Goal: Task Accomplishment & Management: Manage account settings

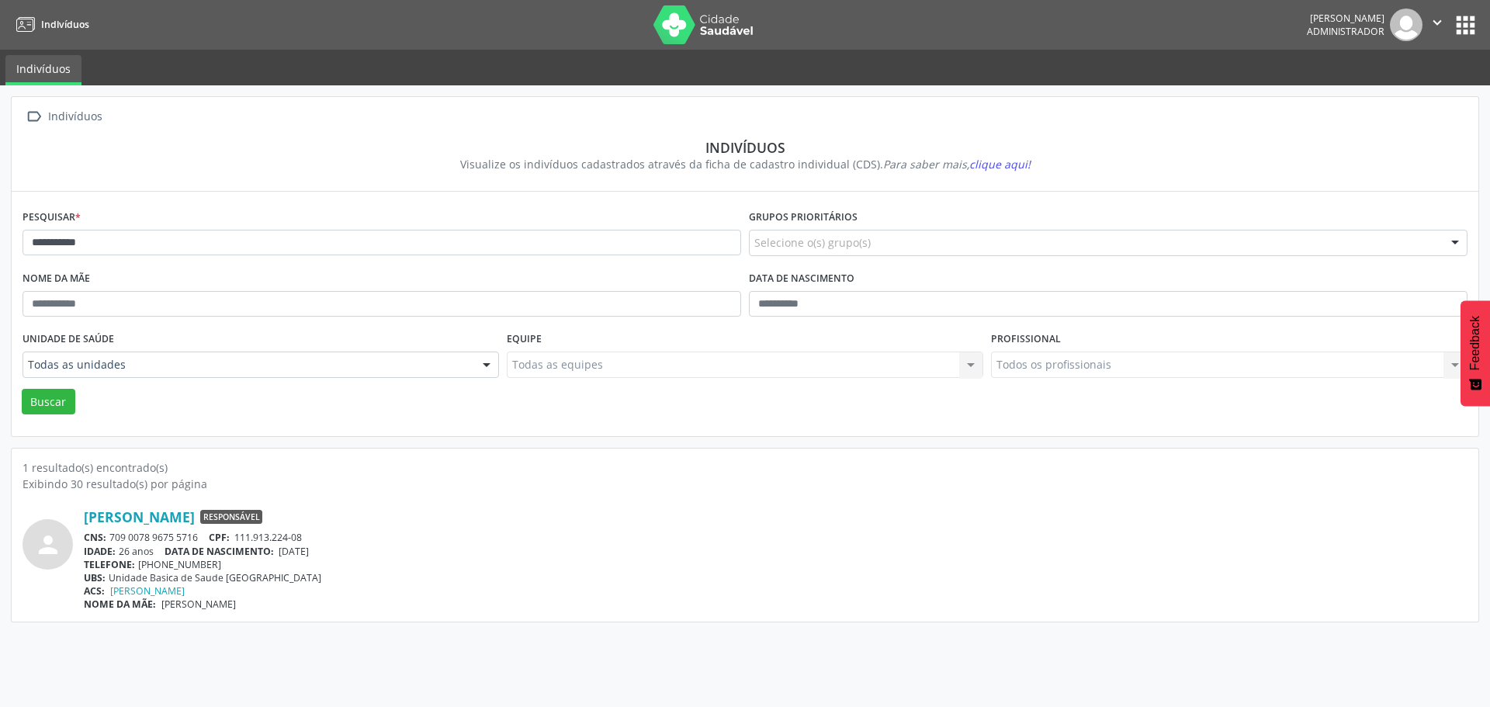
click at [1470, 22] on button "apps" at bounding box center [1465, 25] width 27 height 27
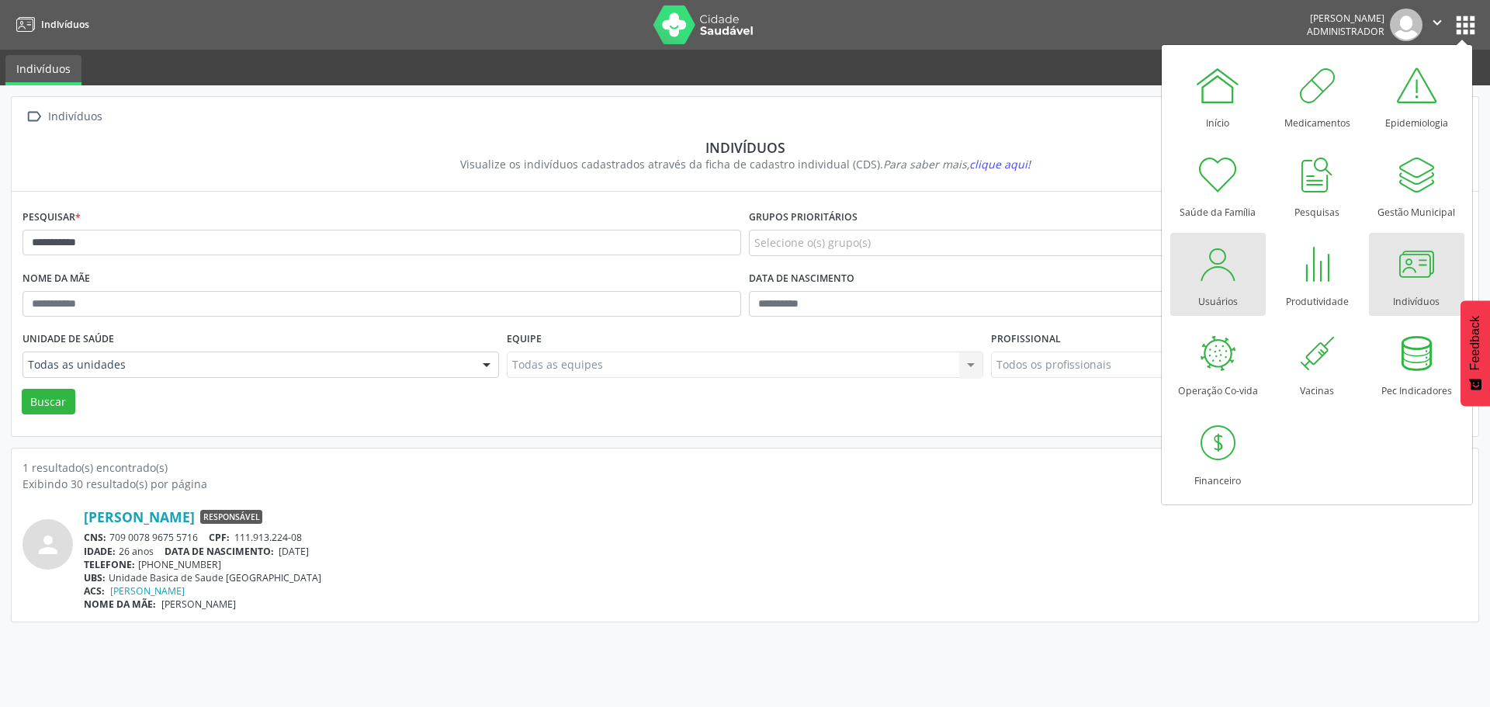
click at [1214, 297] on div "Usuários" at bounding box center [1218, 297] width 40 height 21
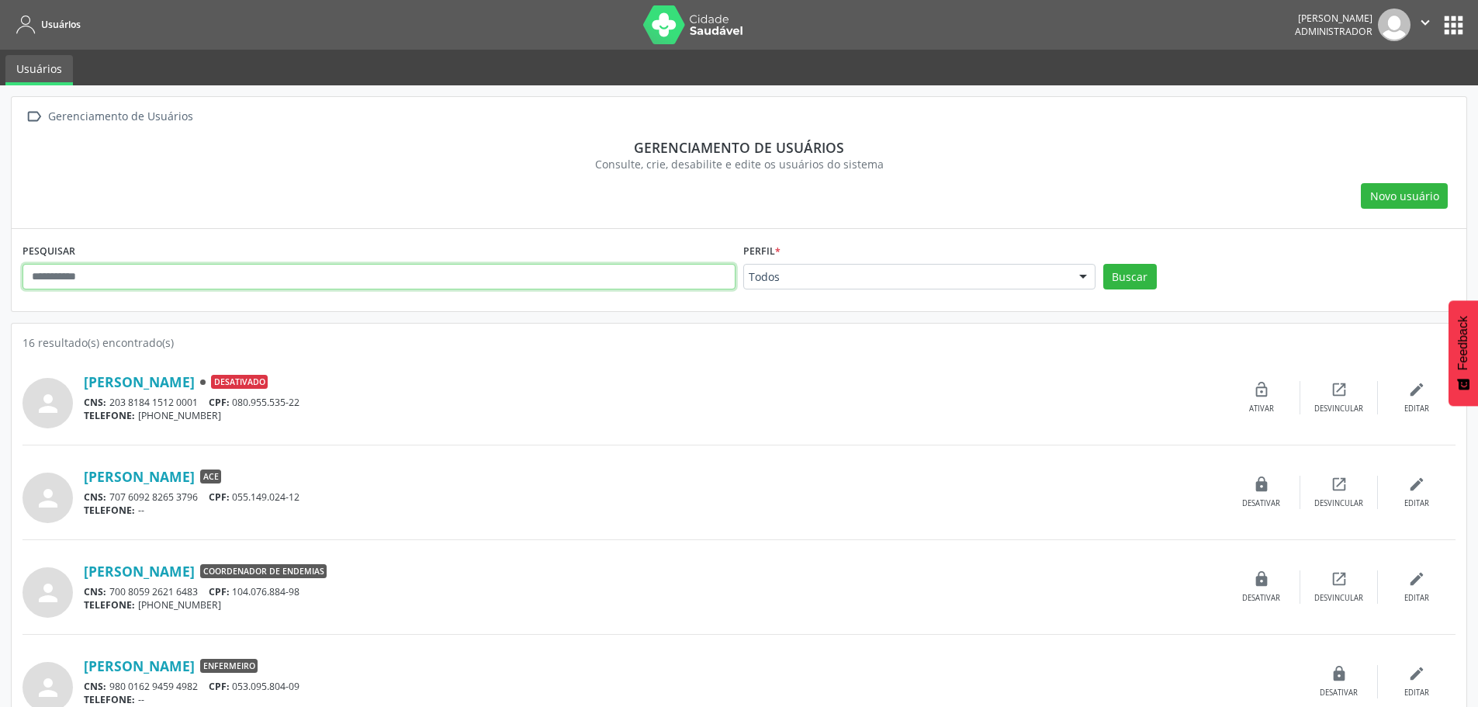
click at [138, 268] on input "text" at bounding box center [379, 277] width 713 height 26
type input "******"
click at [1142, 272] on button "Buscar" at bounding box center [1130, 277] width 54 height 26
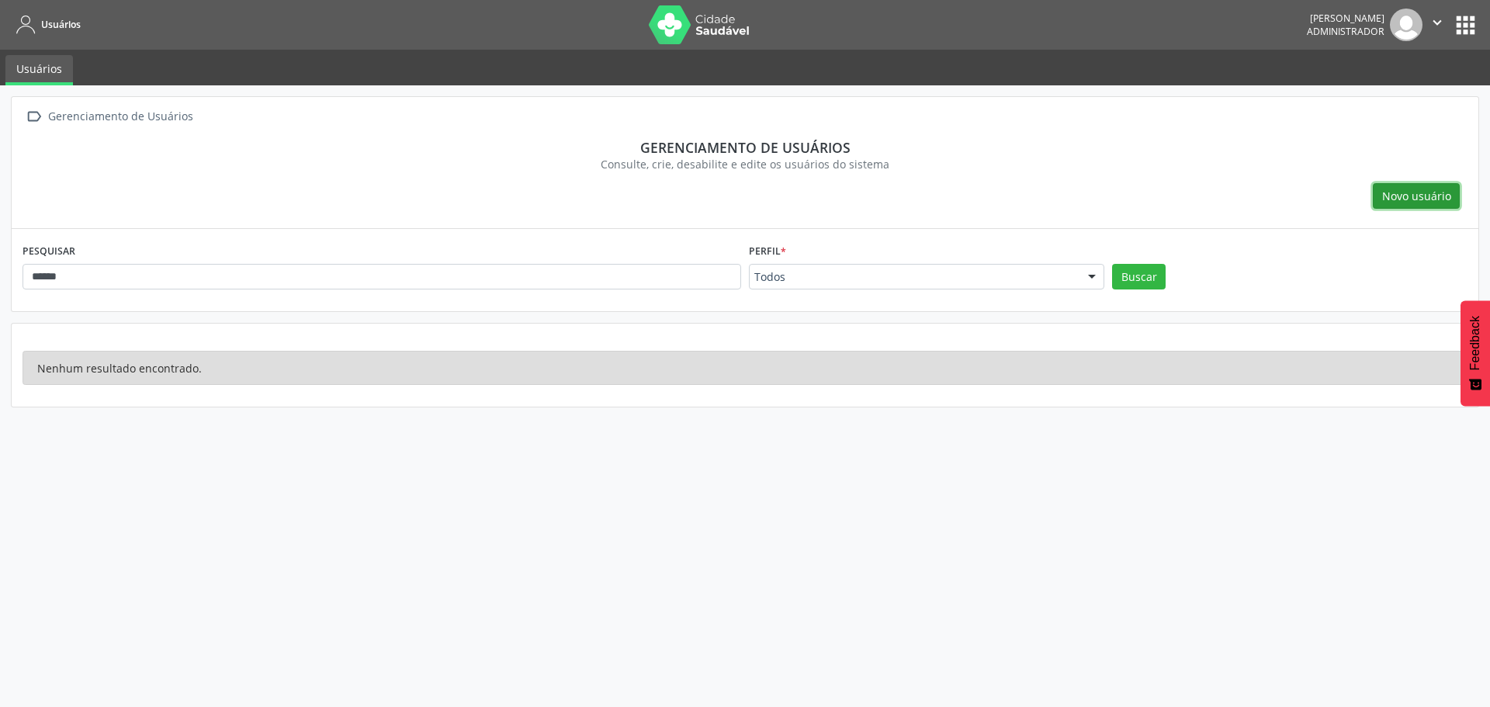
click at [1394, 208] on button "Novo usuário" at bounding box center [1416, 196] width 87 height 26
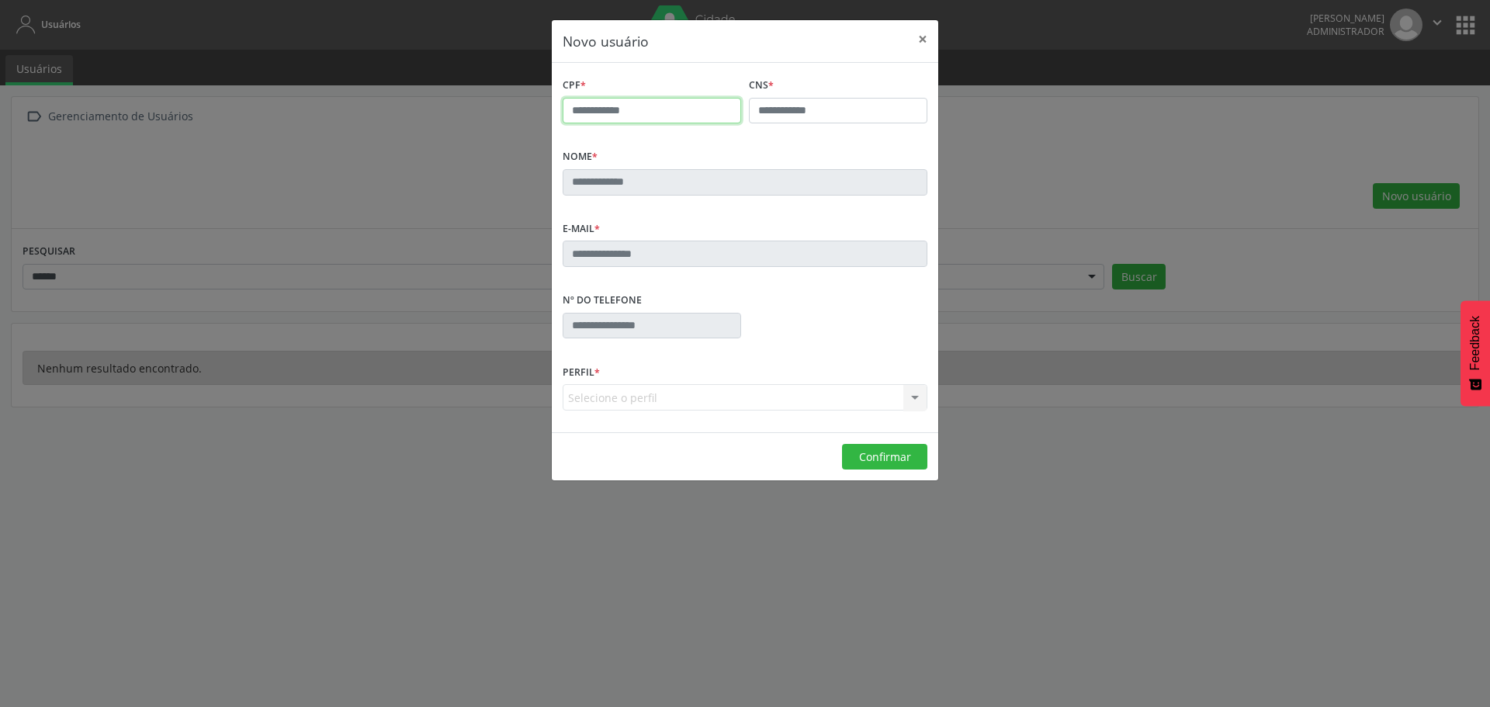
click at [601, 120] on input "text" at bounding box center [652, 111] width 178 height 26
type input "**********"
click at [790, 102] on input "text" at bounding box center [838, 111] width 178 height 26
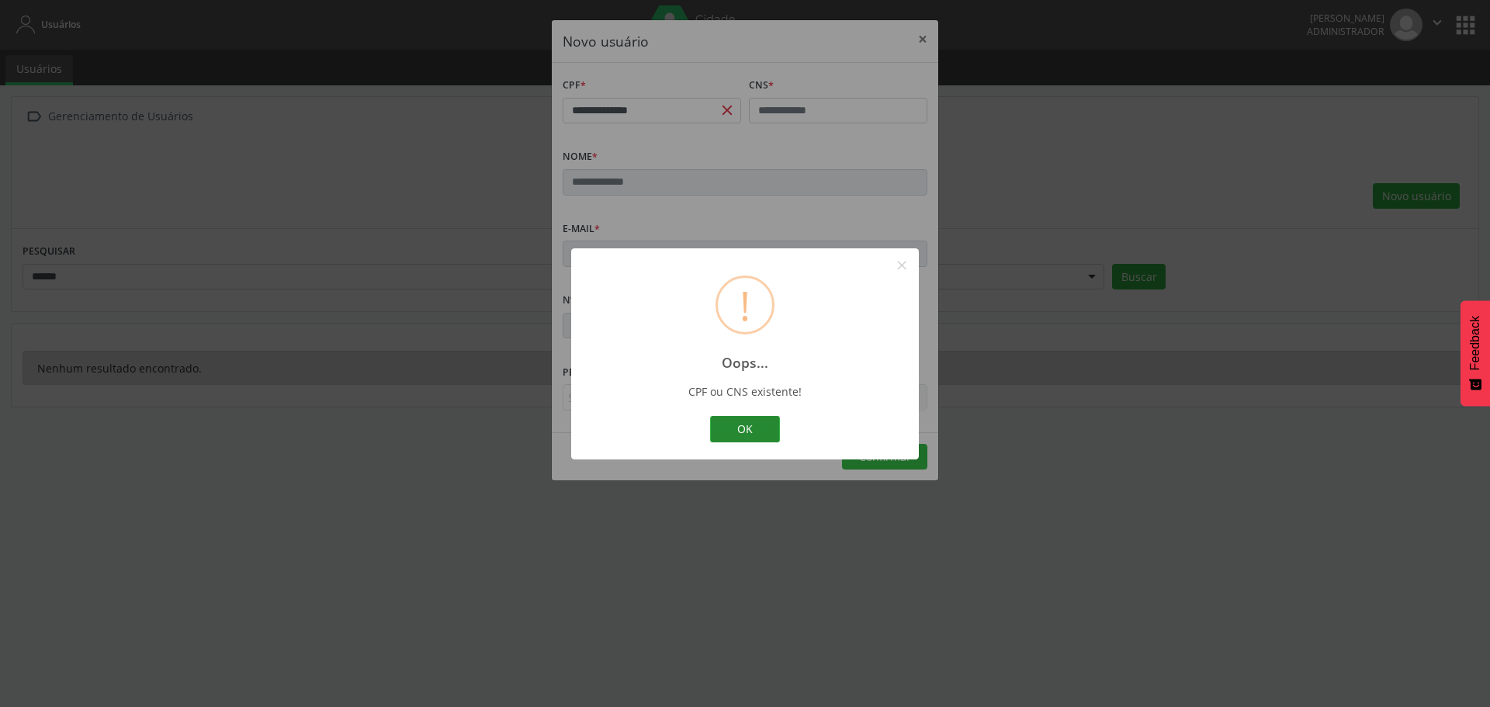
click at [754, 437] on button "OK" at bounding box center [745, 429] width 70 height 26
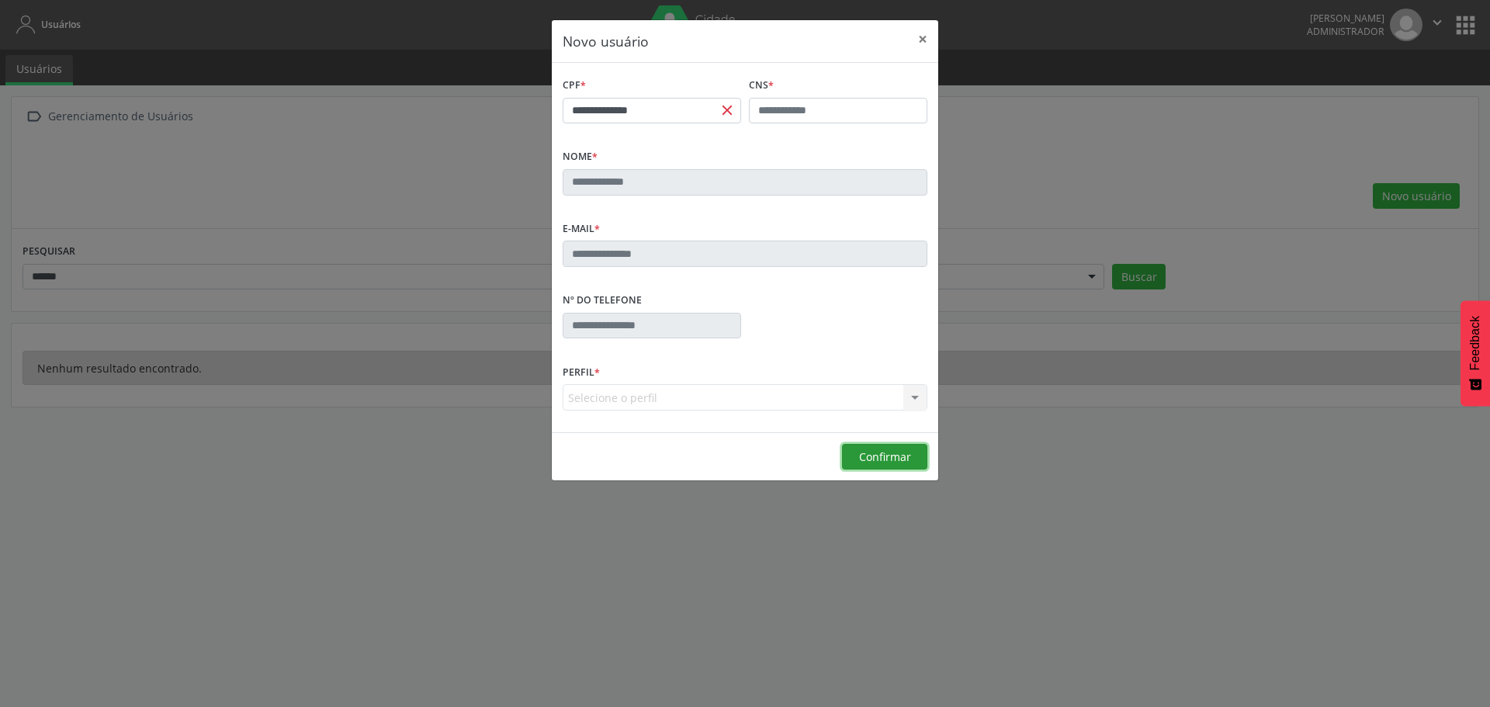
click at [854, 454] on button "Confirmar" at bounding box center [884, 457] width 85 height 26
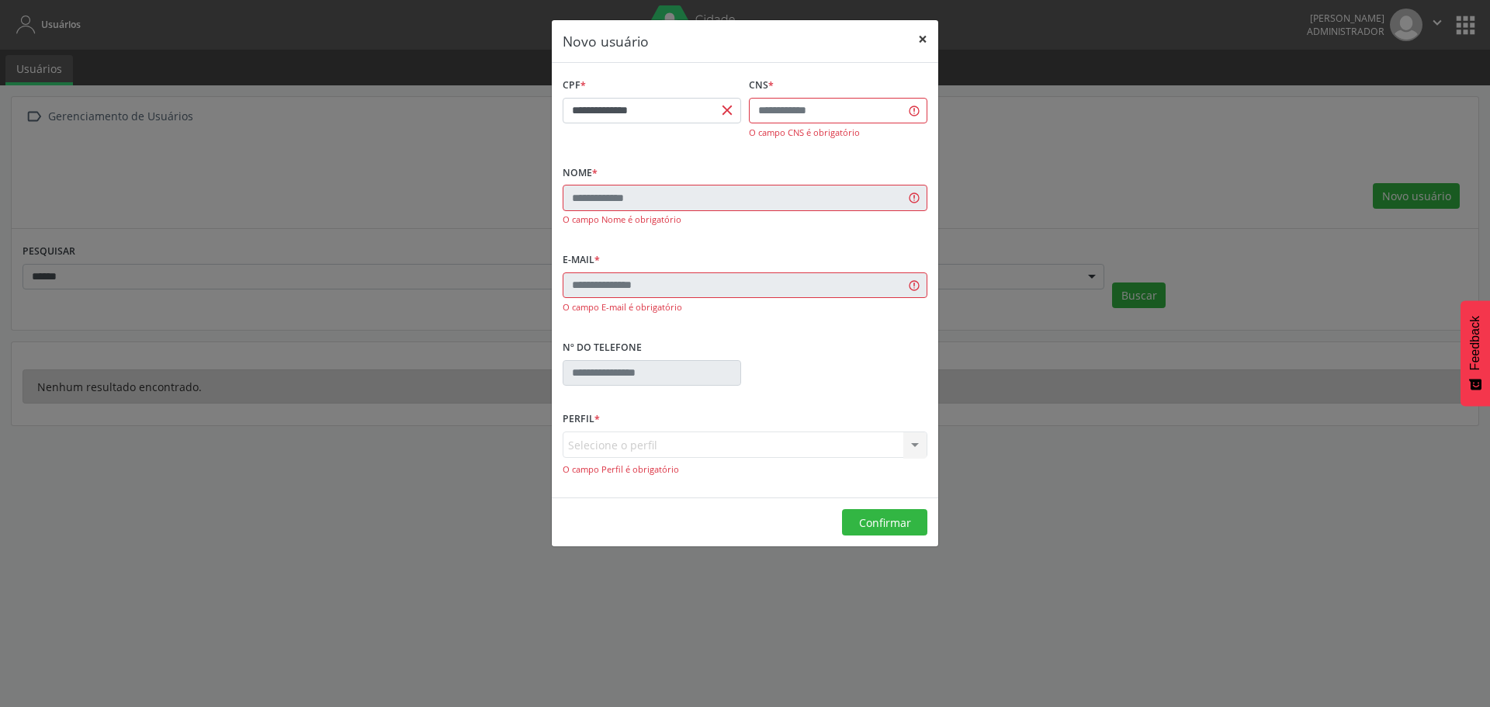
click at [930, 39] on button "×" at bounding box center [922, 39] width 31 height 38
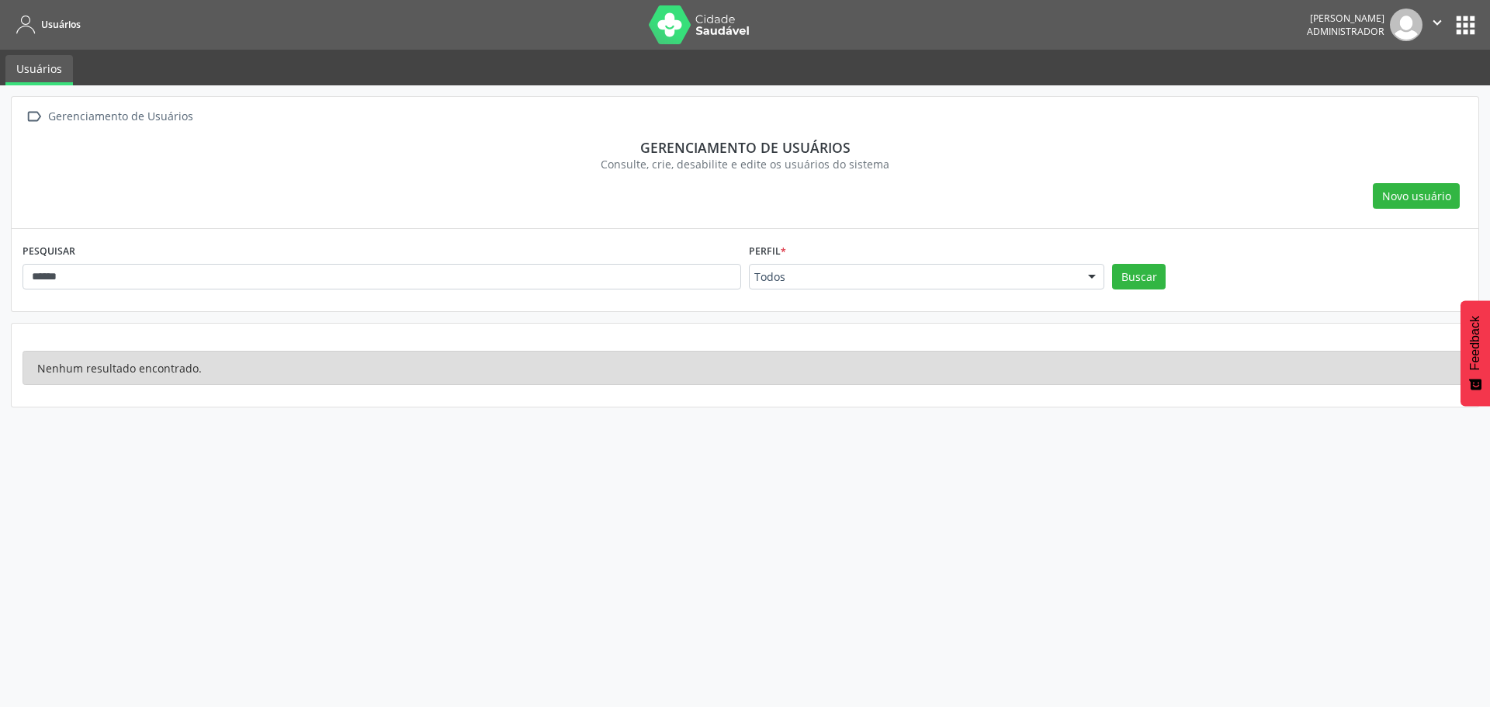
click at [1325, 27] on span "Administrador" at bounding box center [1346, 31] width 78 height 13
click at [1439, 23] on icon "" at bounding box center [1437, 22] width 17 height 17
click at [1408, 67] on link "Configurações" at bounding box center [1397, 61] width 107 height 22
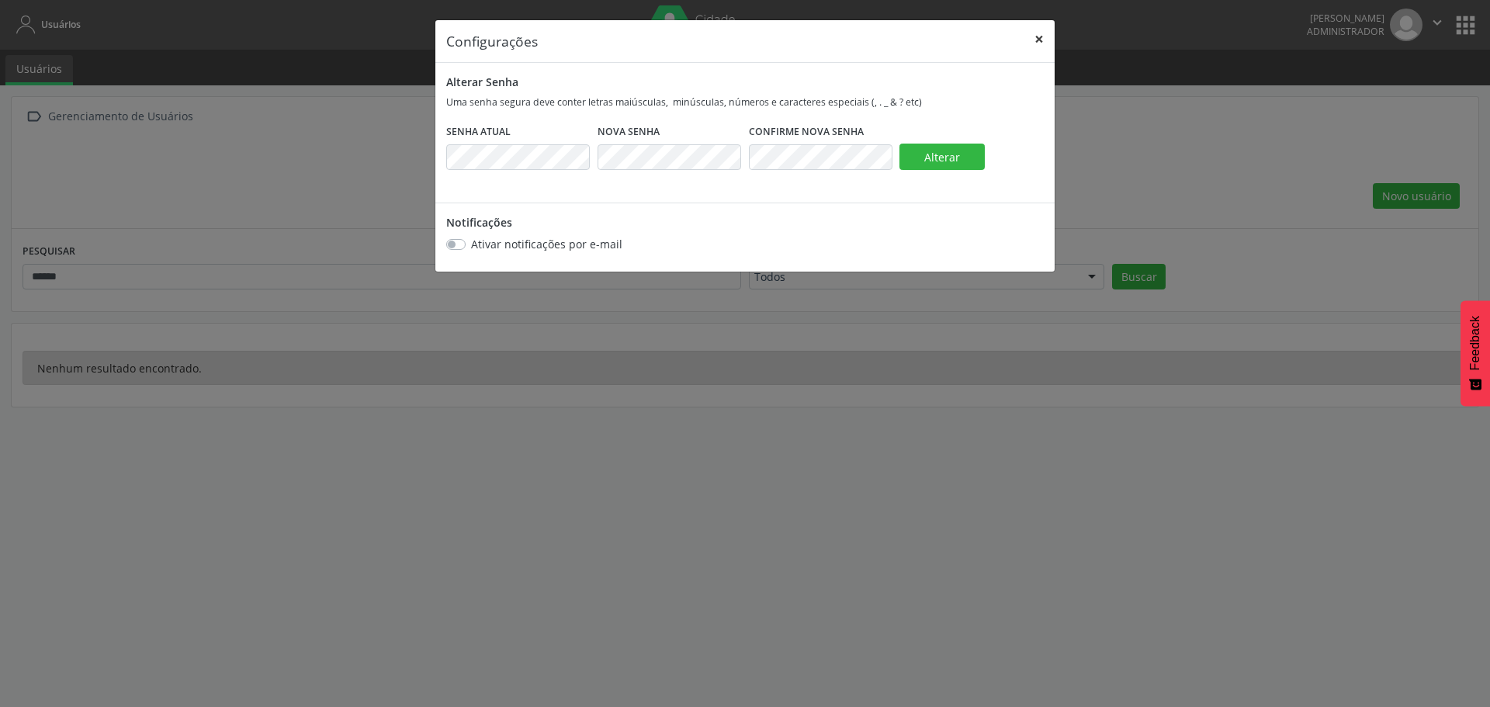
click at [1034, 41] on button "×" at bounding box center [1038, 39] width 31 height 38
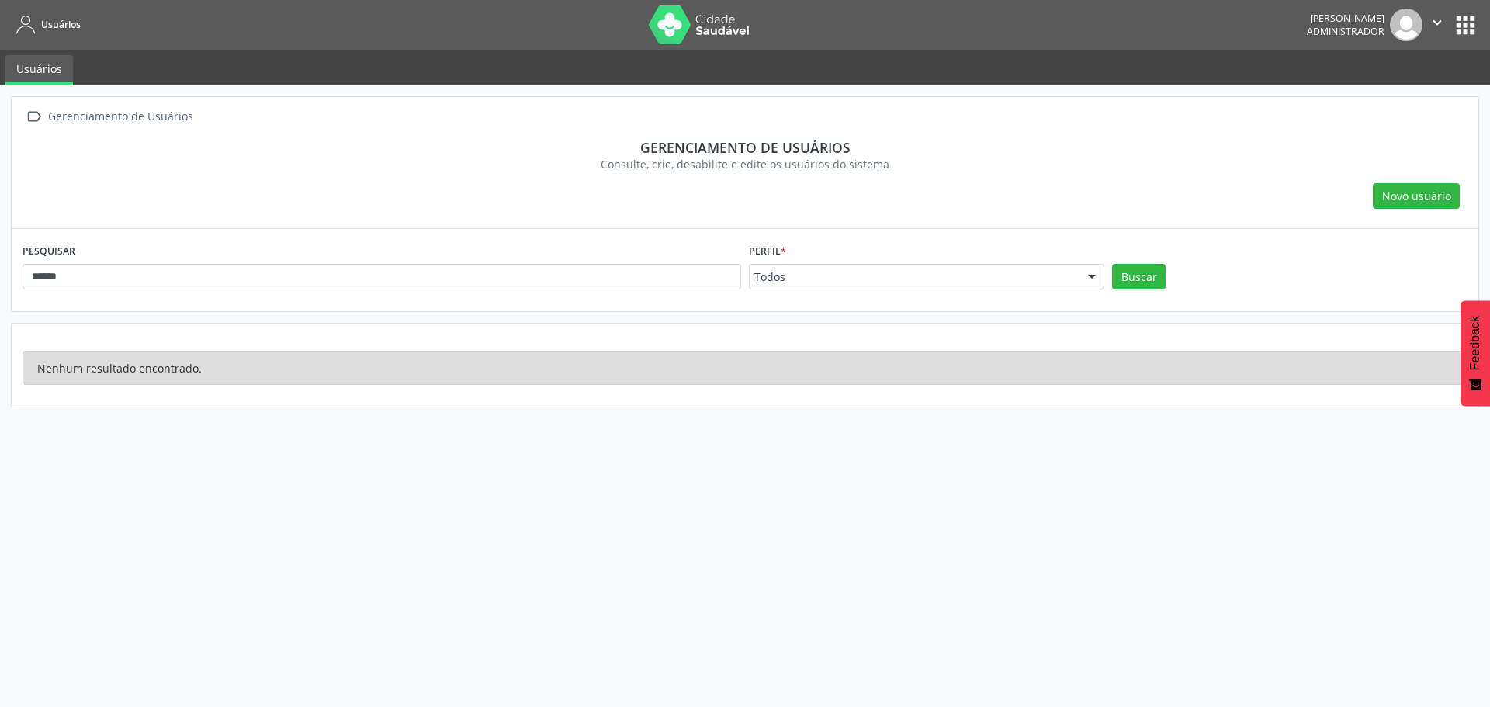
click at [1484, 25] on nav "Usuários Carcio Batista da Silva Administrador  Configurações Sair apps" at bounding box center [745, 25] width 1490 height 50
click at [1473, 26] on button "apps" at bounding box center [1465, 25] width 27 height 27
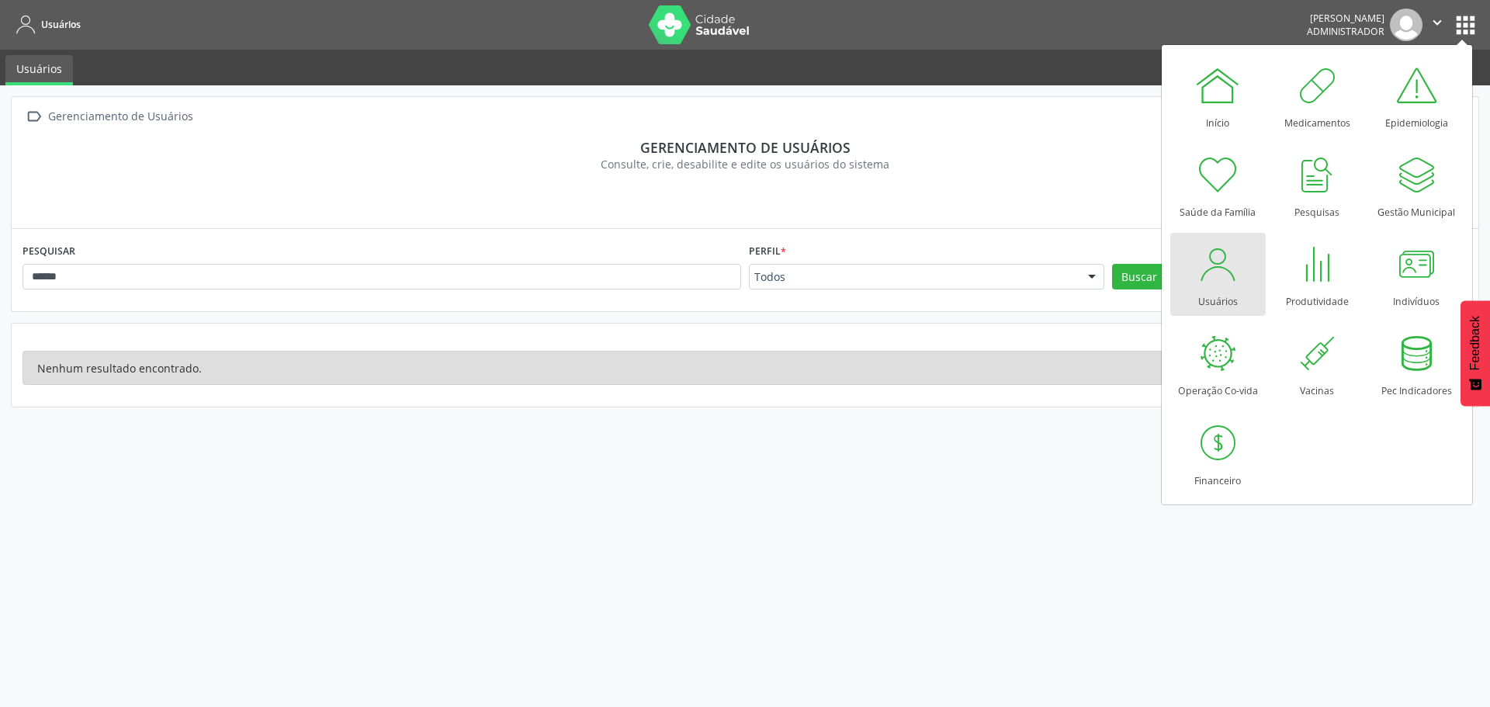
click at [1245, 286] on link "Usuários" at bounding box center [1217, 274] width 95 height 83
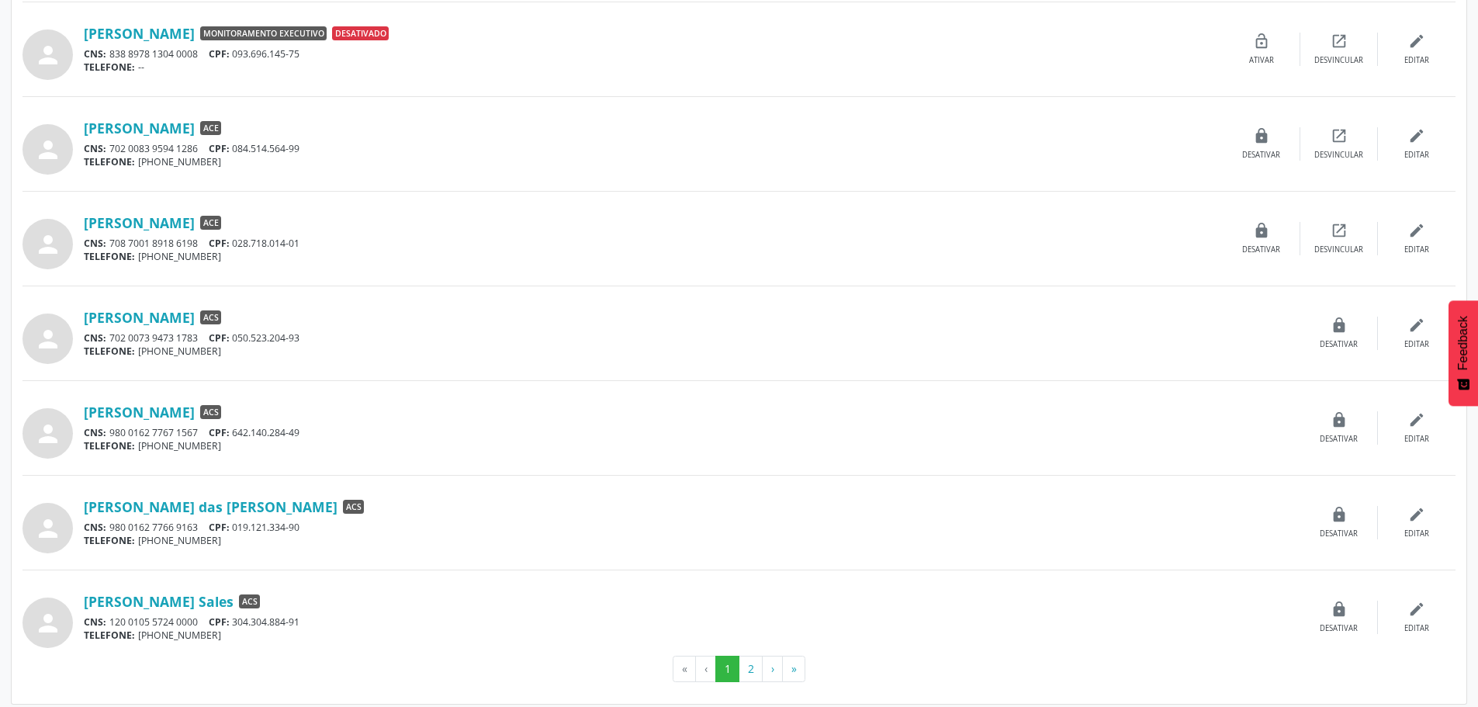
scroll to position [1114, 0]
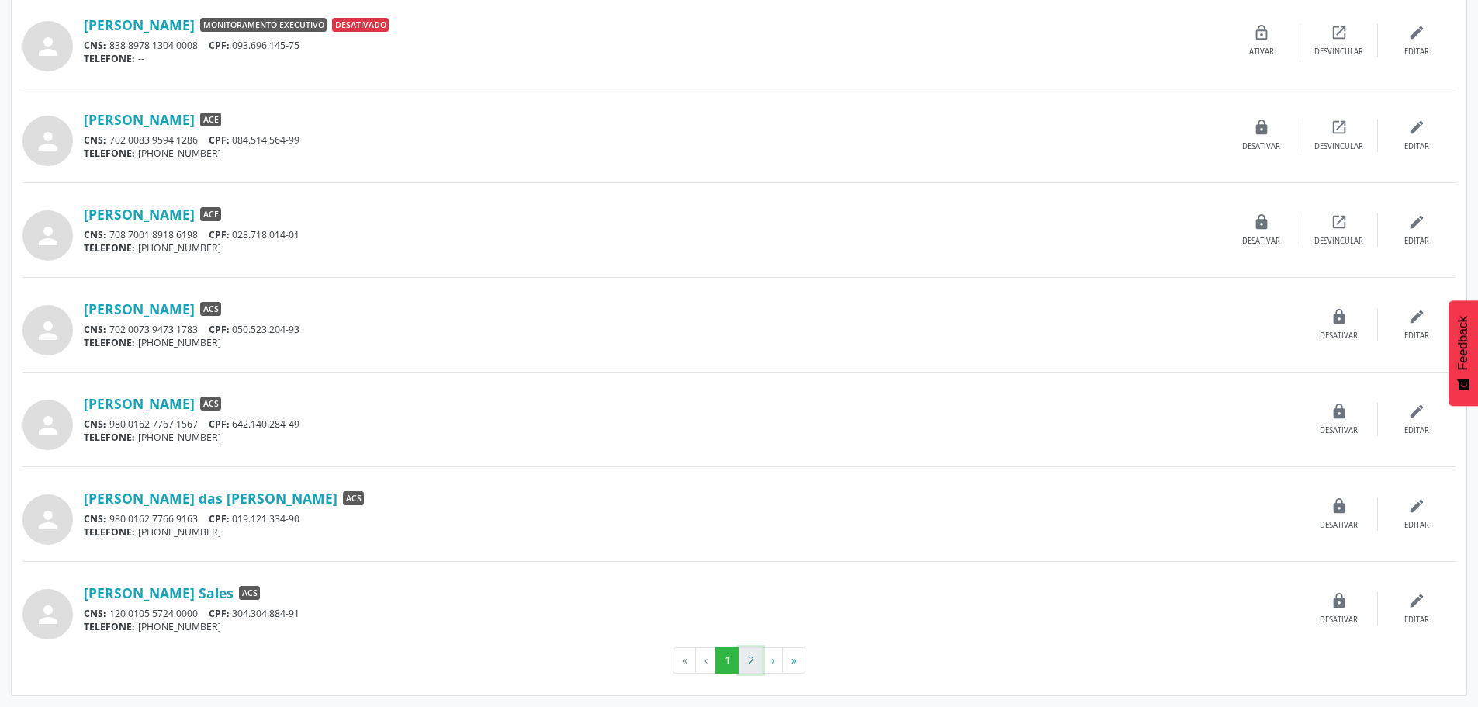
click at [752, 663] on button "2" at bounding box center [751, 660] width 24 height 26
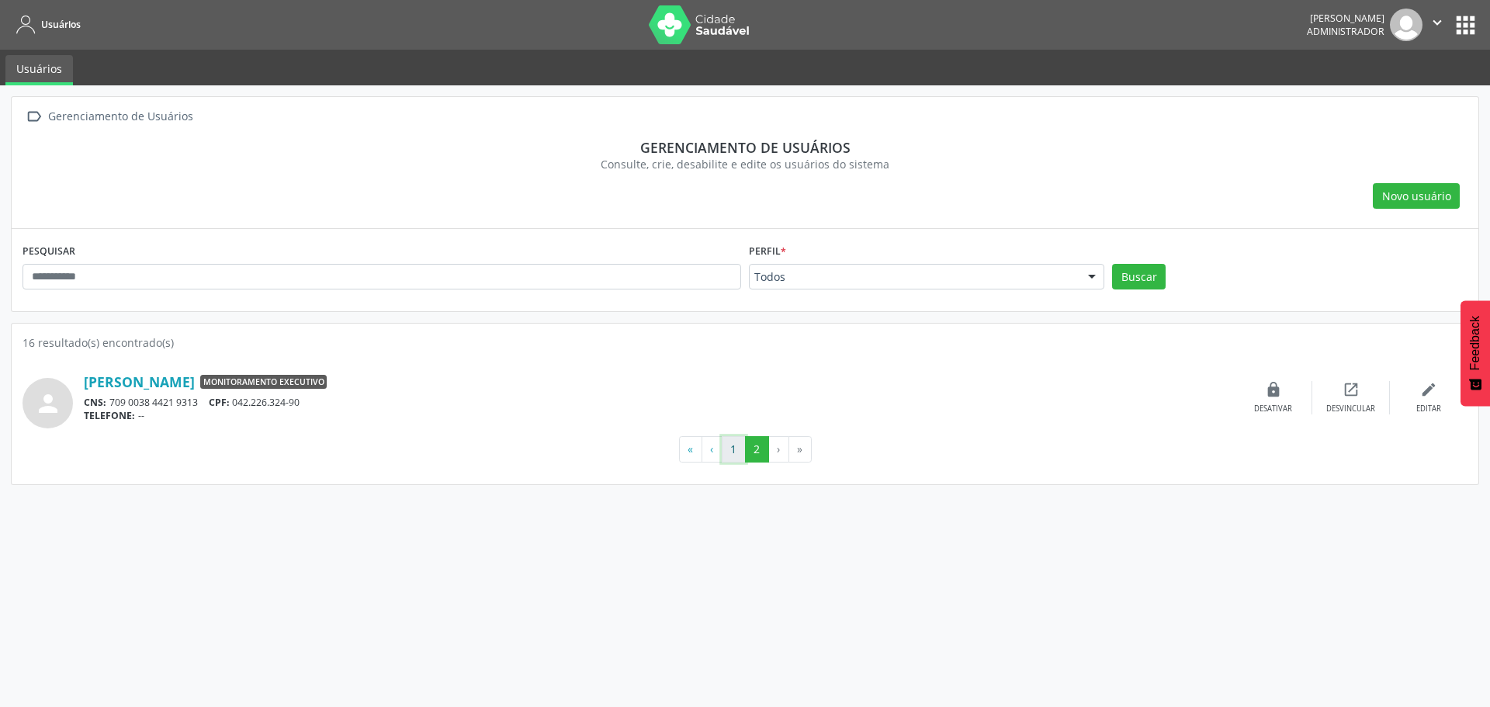
click at [735, 458] on button "1" at bounding box center [734, 449] width 24 height 26
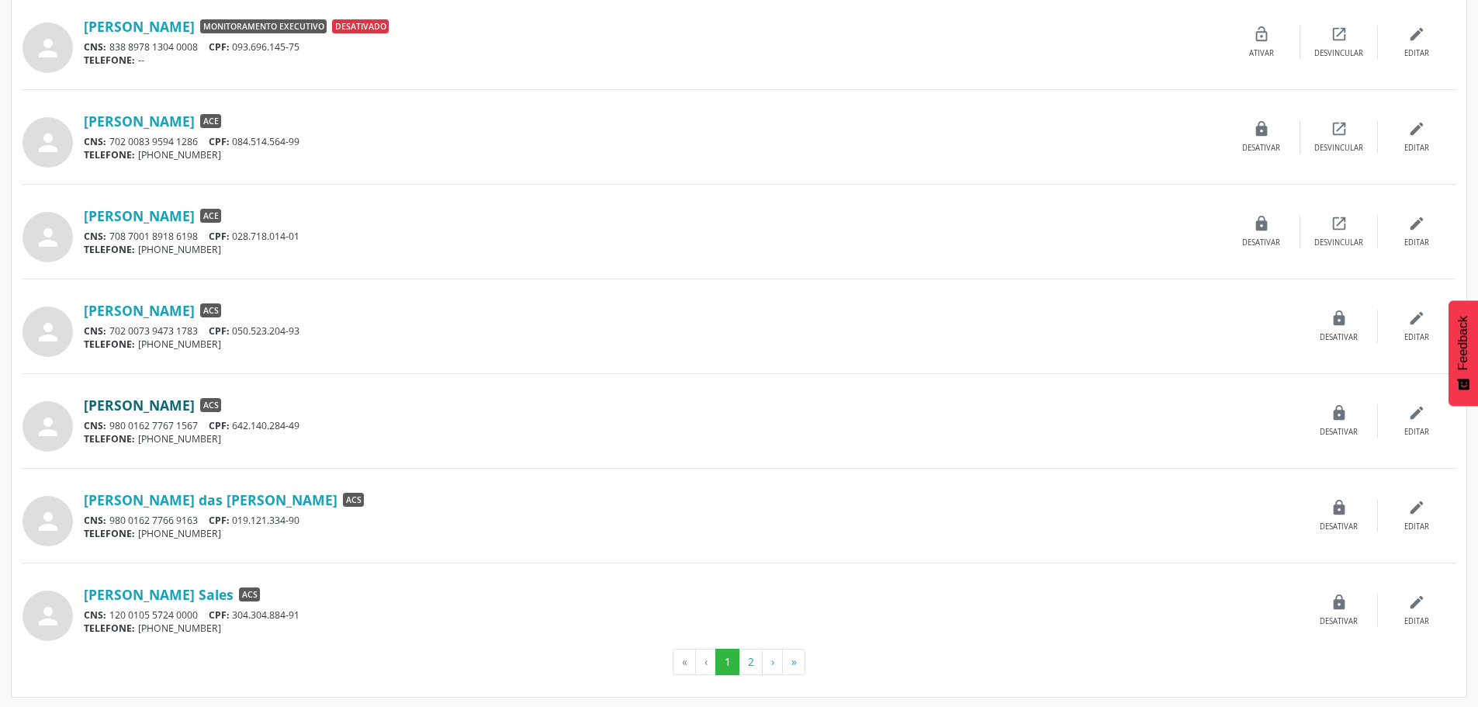
scroll to position [1114, 0]
click at [179, 590] on link "Noaldo Nunes Sales" at bounding box center [159, 592] width 150 height 17
